Goal: Information Seeking & Learning: Learn about a topic

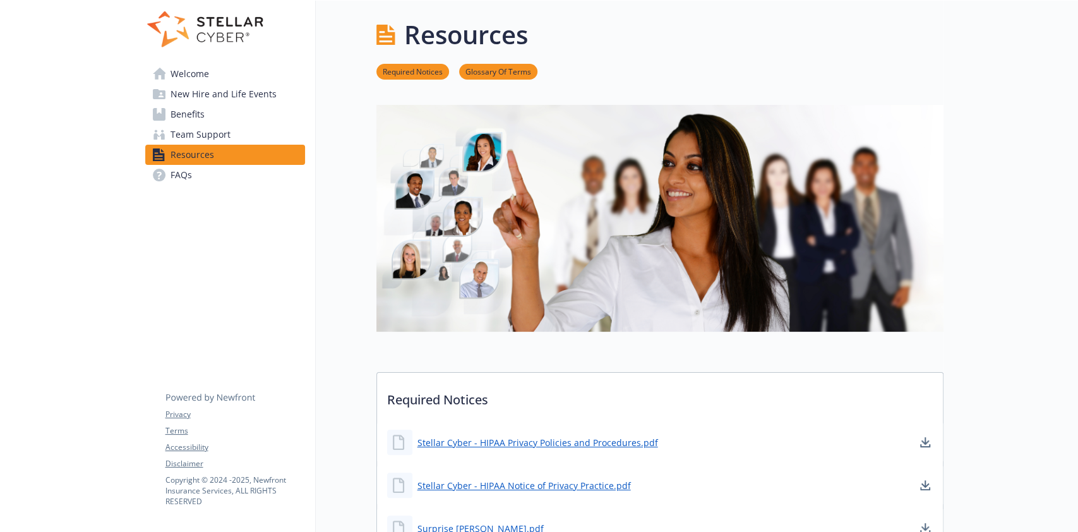
drag, startPoint x: 1039, startPoint y: 10, endPoint x: 261, endPoint y: 286, distance: 825.6
